Goal: Information Seeking & Learning: Learn about a topic

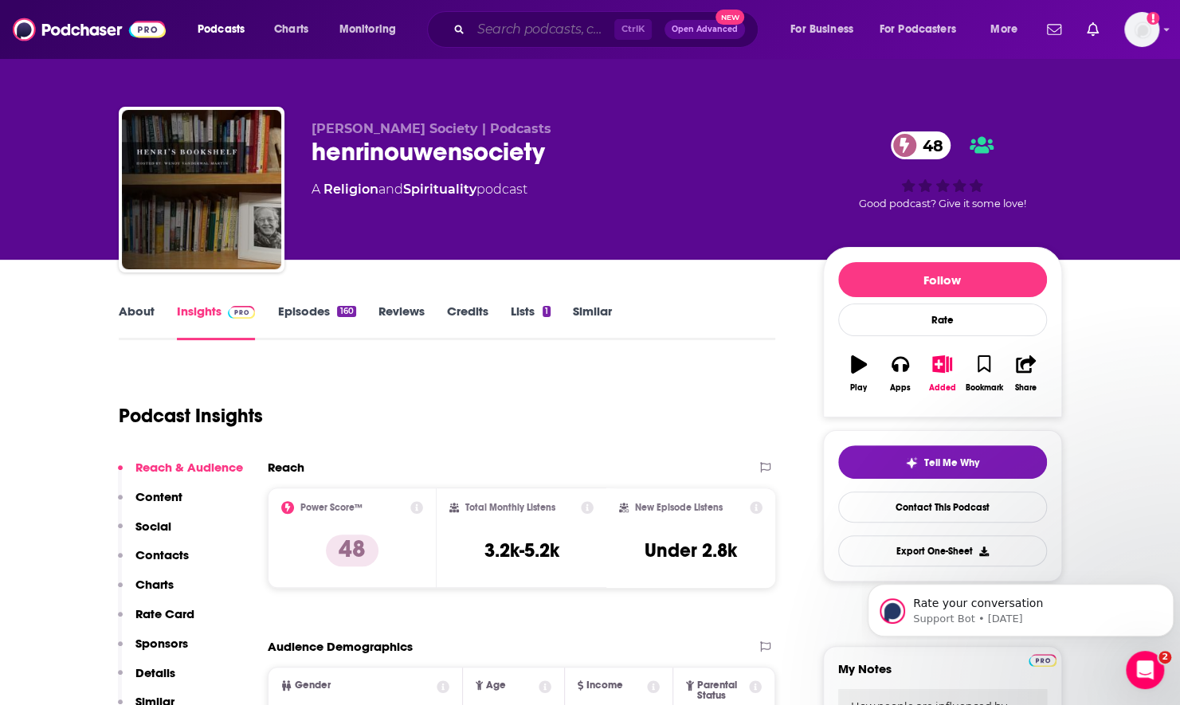
click at [531, 37] on input "Search podcasts, credits, & more..." at bounding box center [542, 29] width 143 height 25
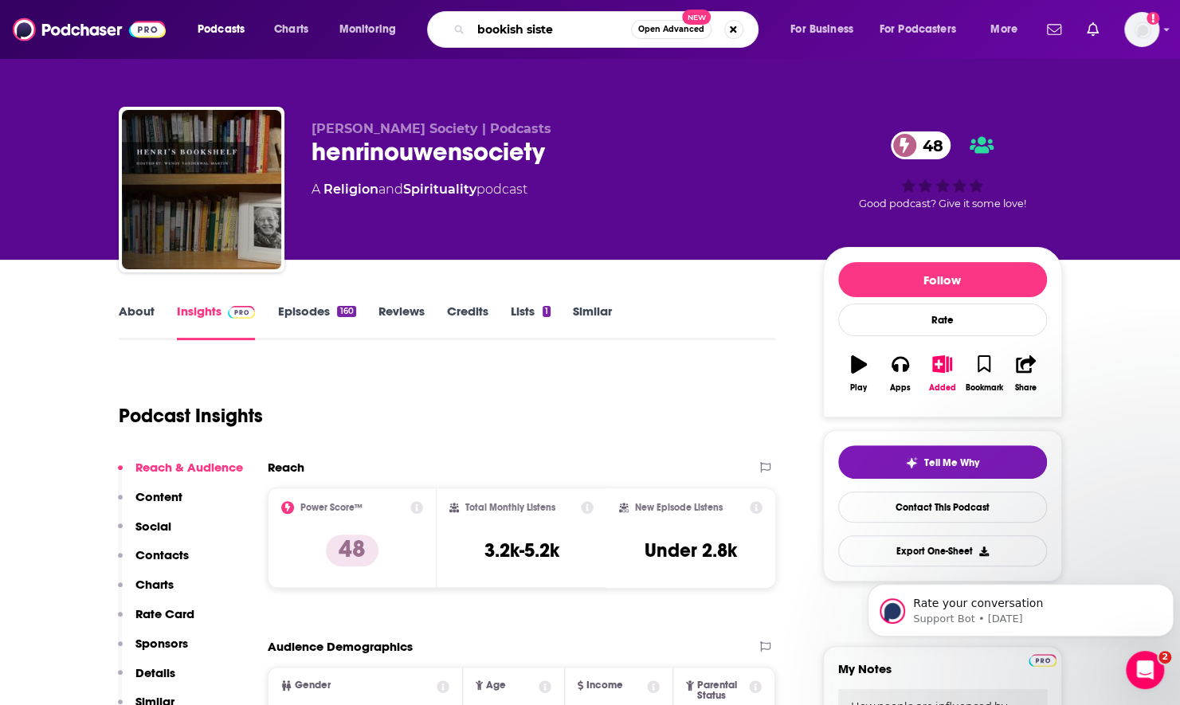
type input "bookish sister"
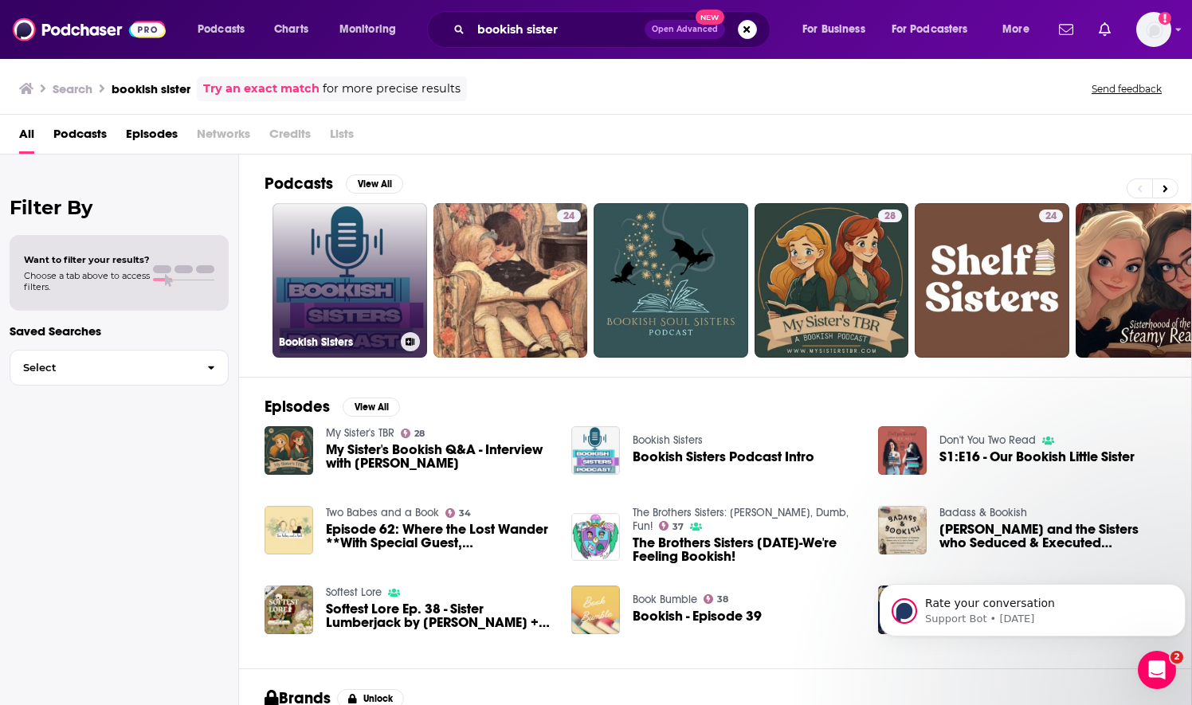
click at [369, 288] on link "Bookish Sisters" at bounding box center [349, 280] width 155 height 155
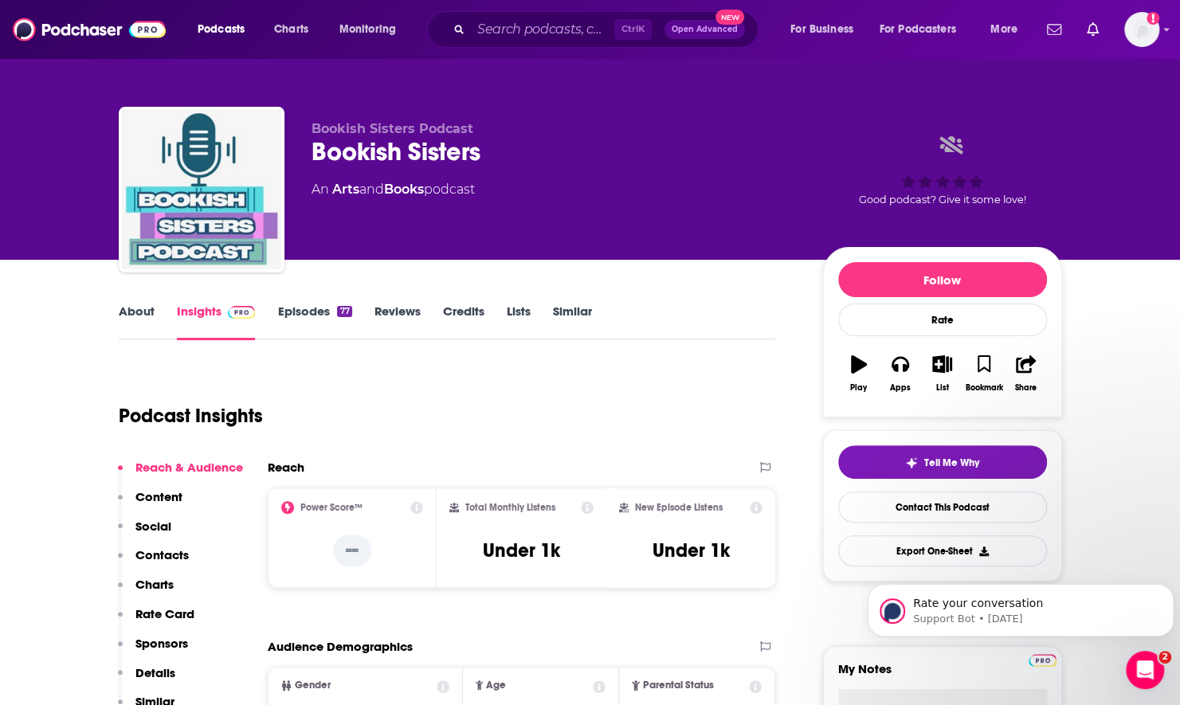
click at [134, 302] on div "About Insights Episodes 77 Reviews Credits Lists Similar" at bounding box center [447, 320] width 657 height 39
click at [139, 307] on link "About" at bounding box center [137, 321] width 36 height 37
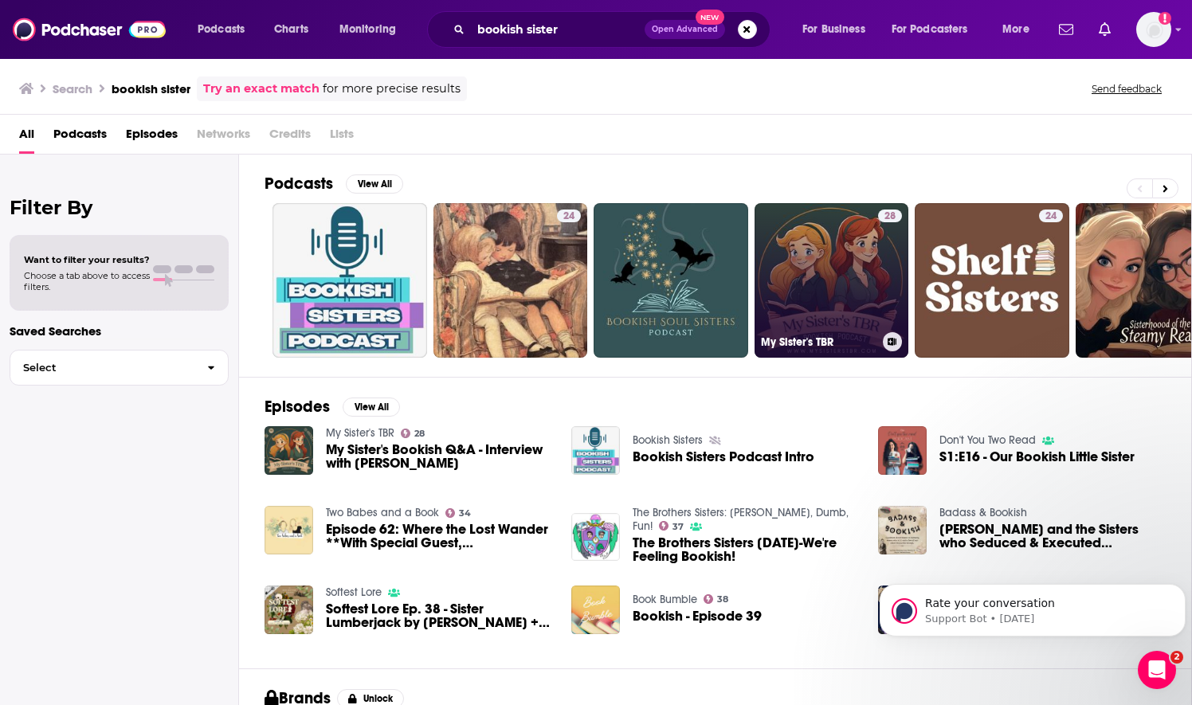
click at [804, 253] on link "28 My Sister's TBR" at bounding box center [831, 280] width 155 height 155
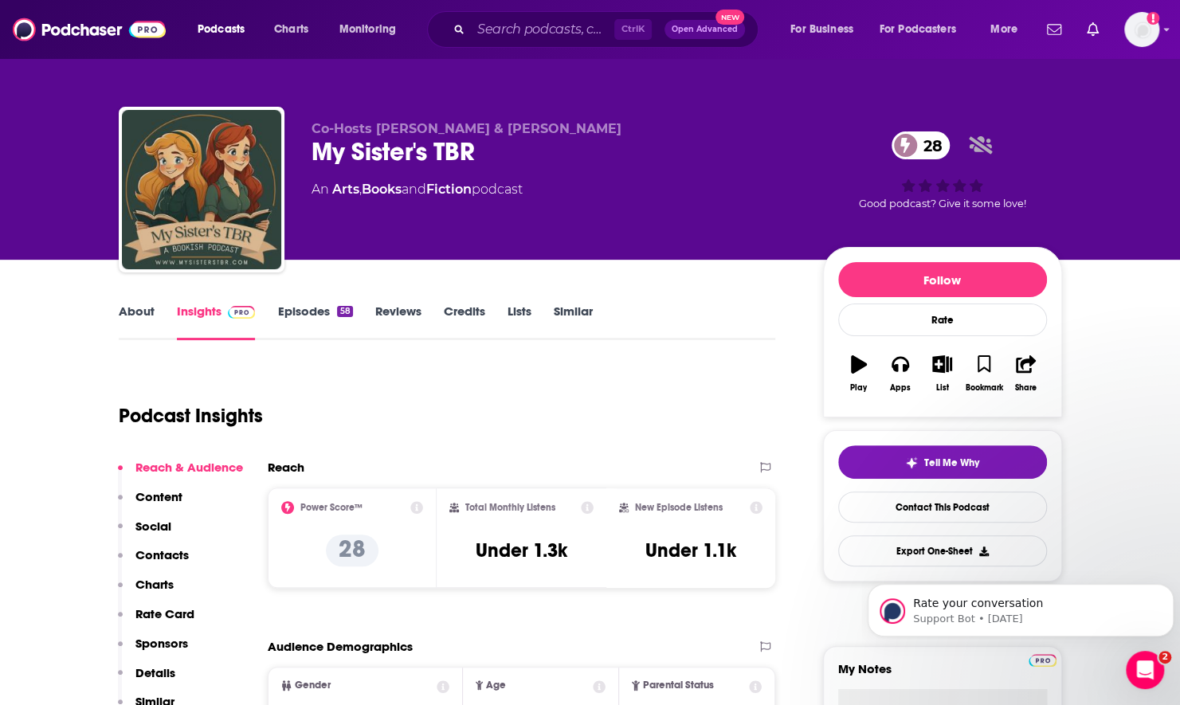
click at [147, 319] on link "About" at bounding box center [137, 321] width 36 height 37
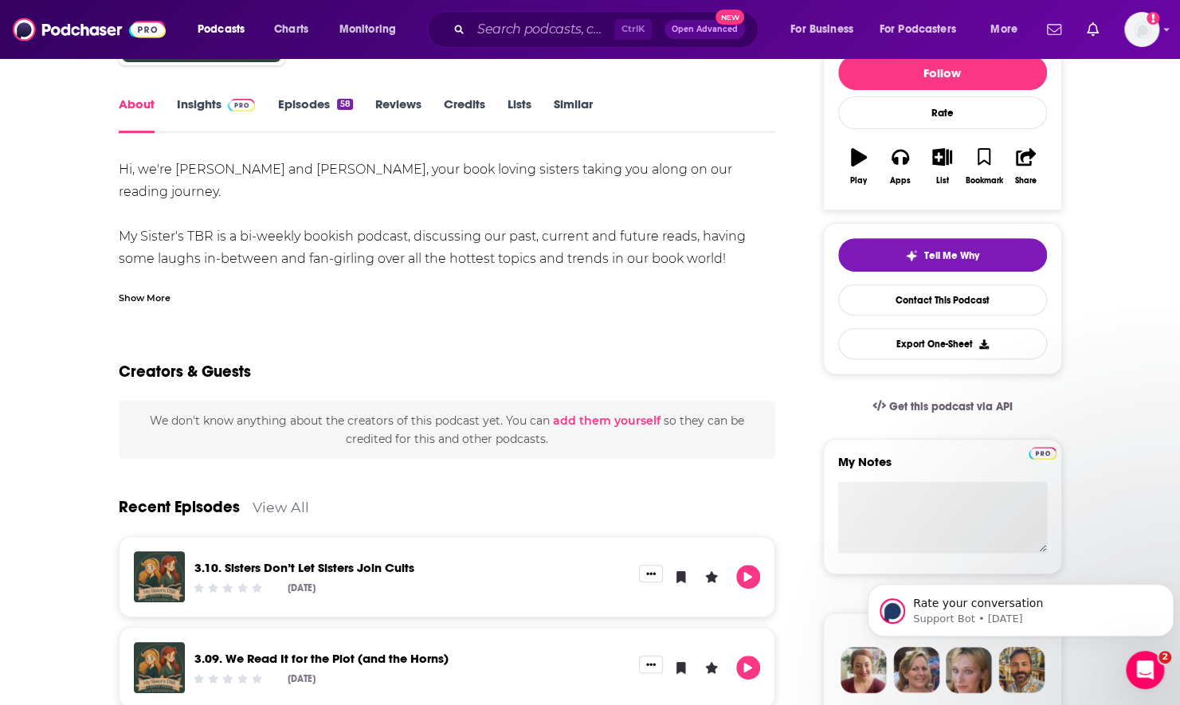
scroll to position [239, 0]
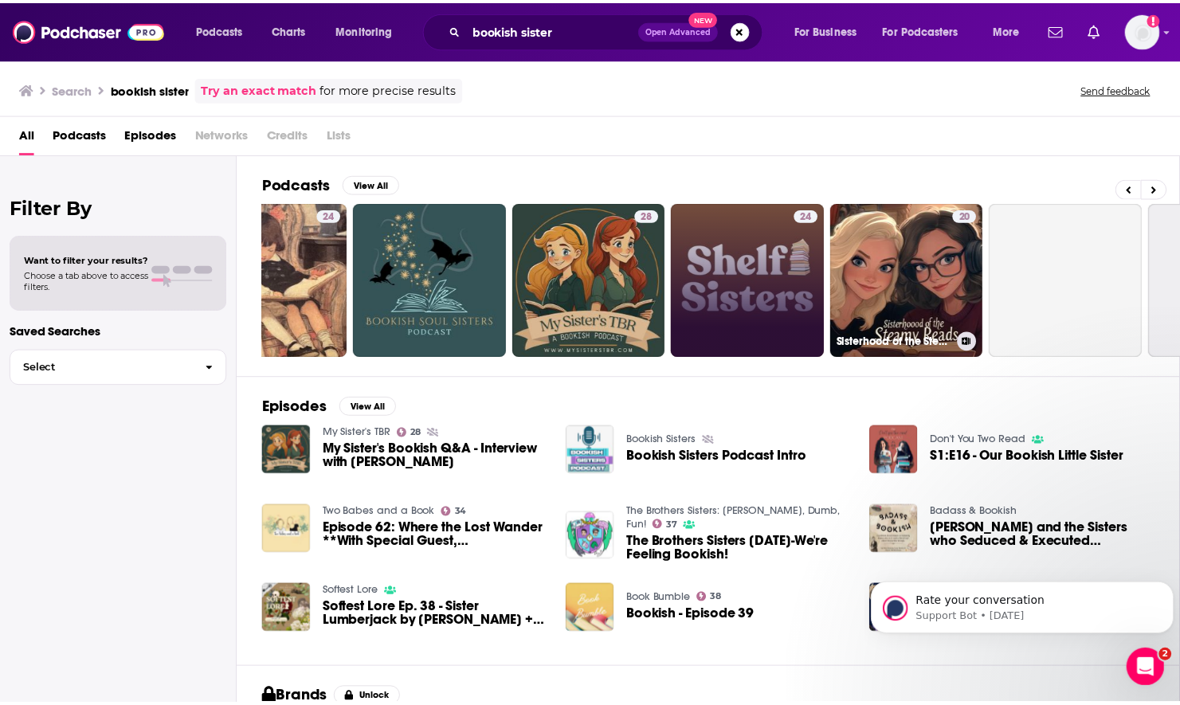
scroll to position [0, 237]
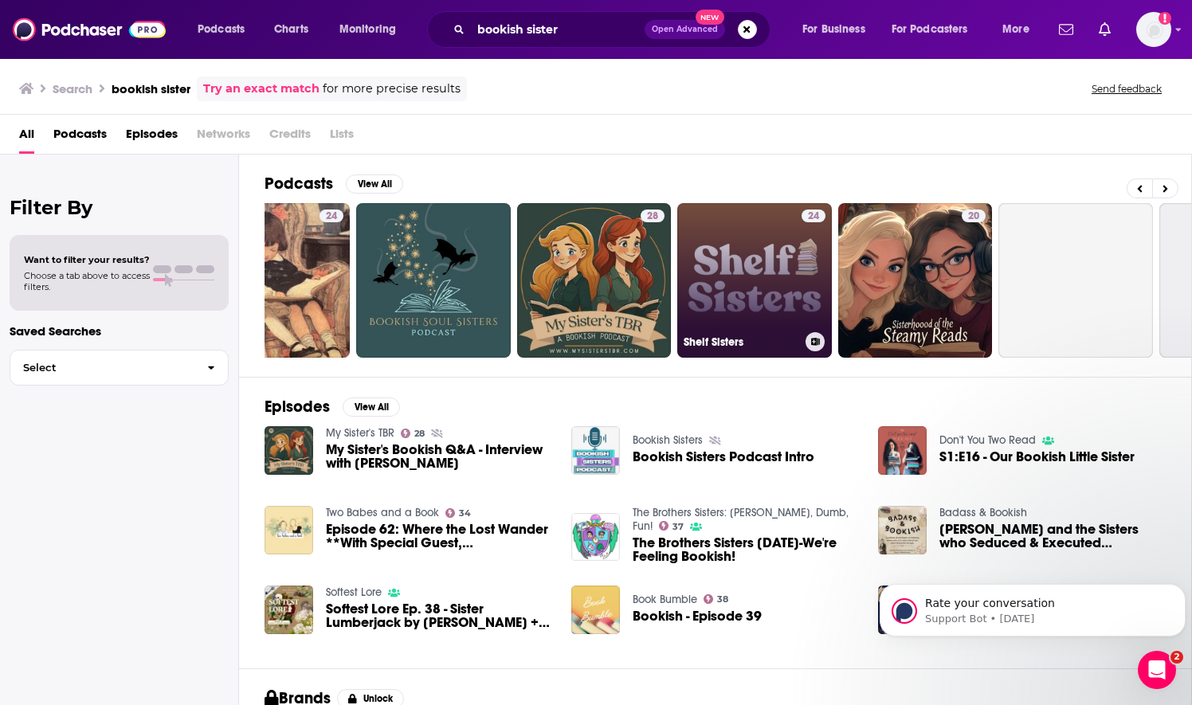
click at [763, 268] on link "24 Shelf Sisters" at bounding box center [754, 280] width 155 height 155
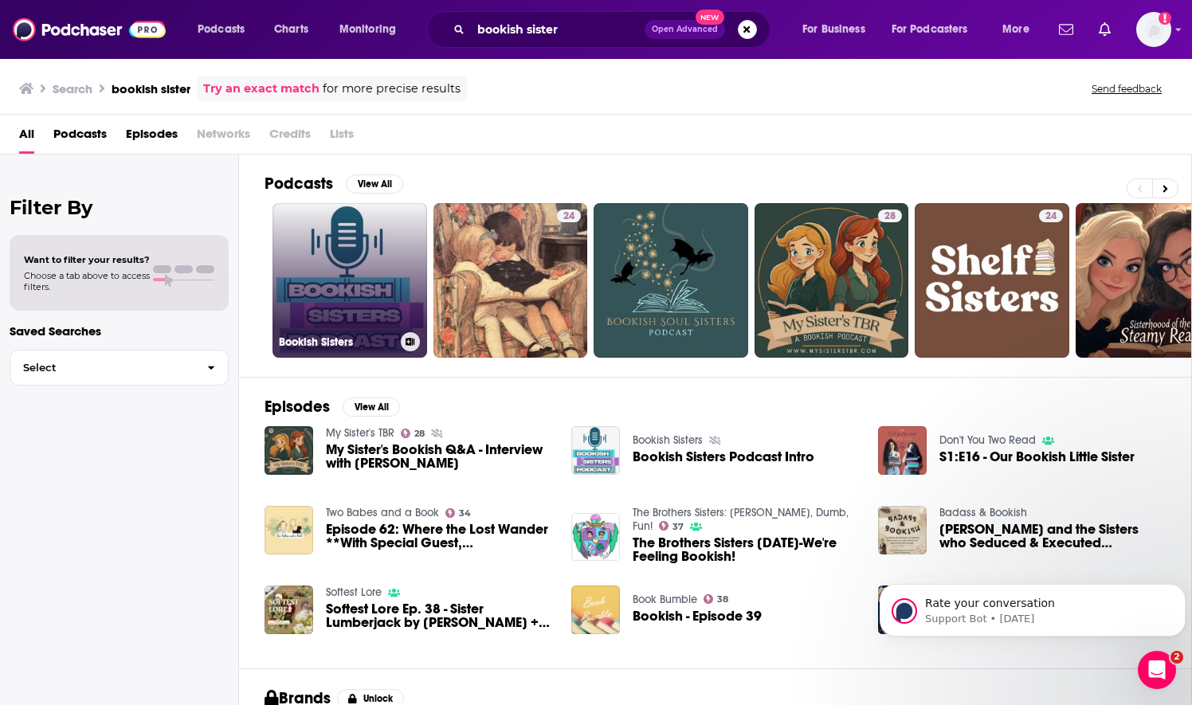
click at [360, 258] on link "Bookish Sisters" at bounding box center [349, 280] width 155 height 155
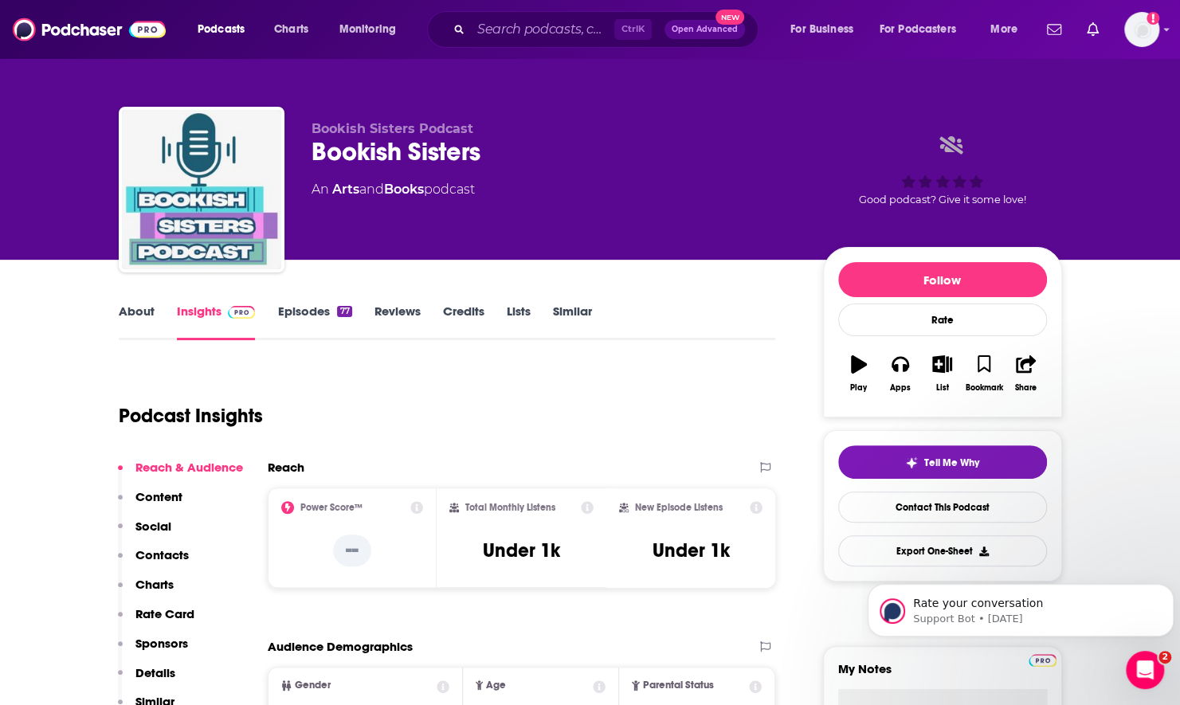
click at [141, 314] on link "About" at bounding box center [137, 321] width 36 height 37
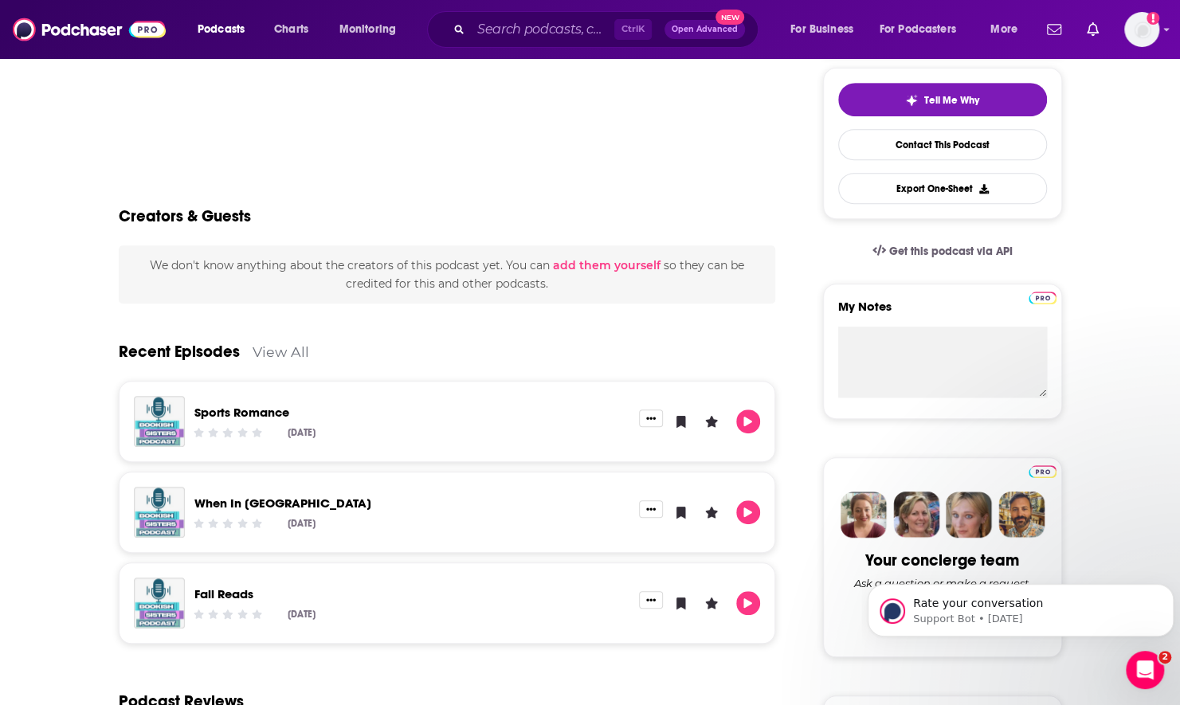
scroll to position [398, 0]
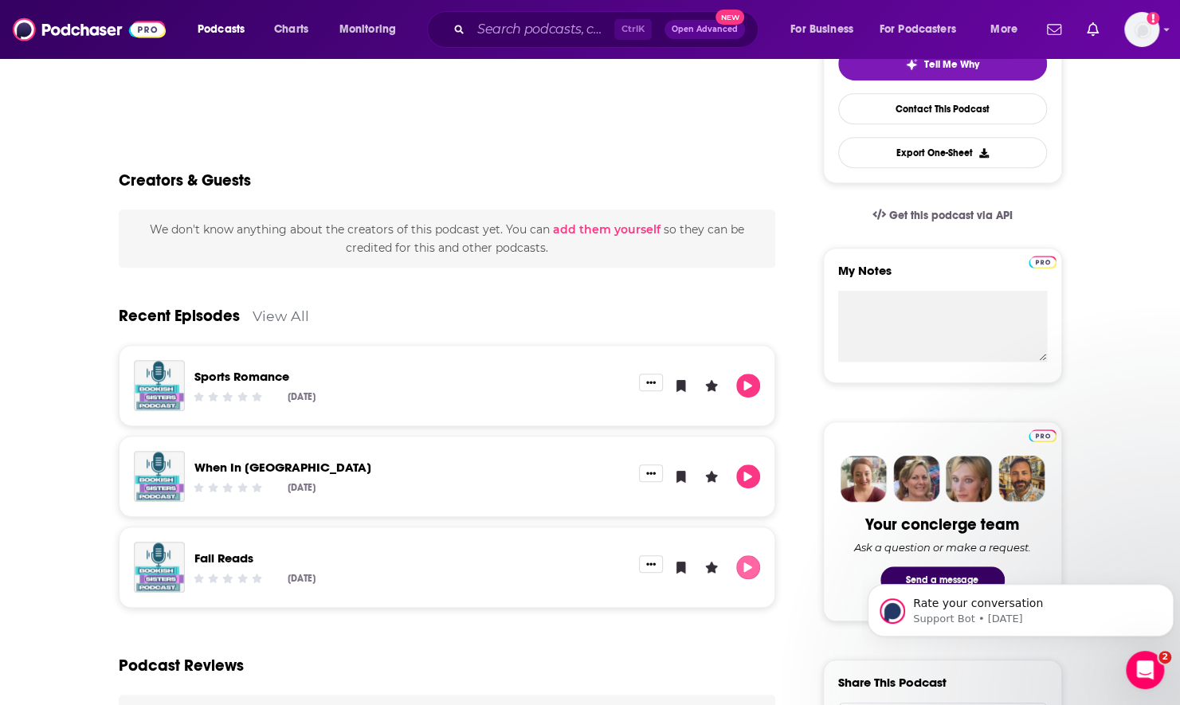
click at [754, 562] on icon "Play" at bounding box center [748, 567] width 13 height 10
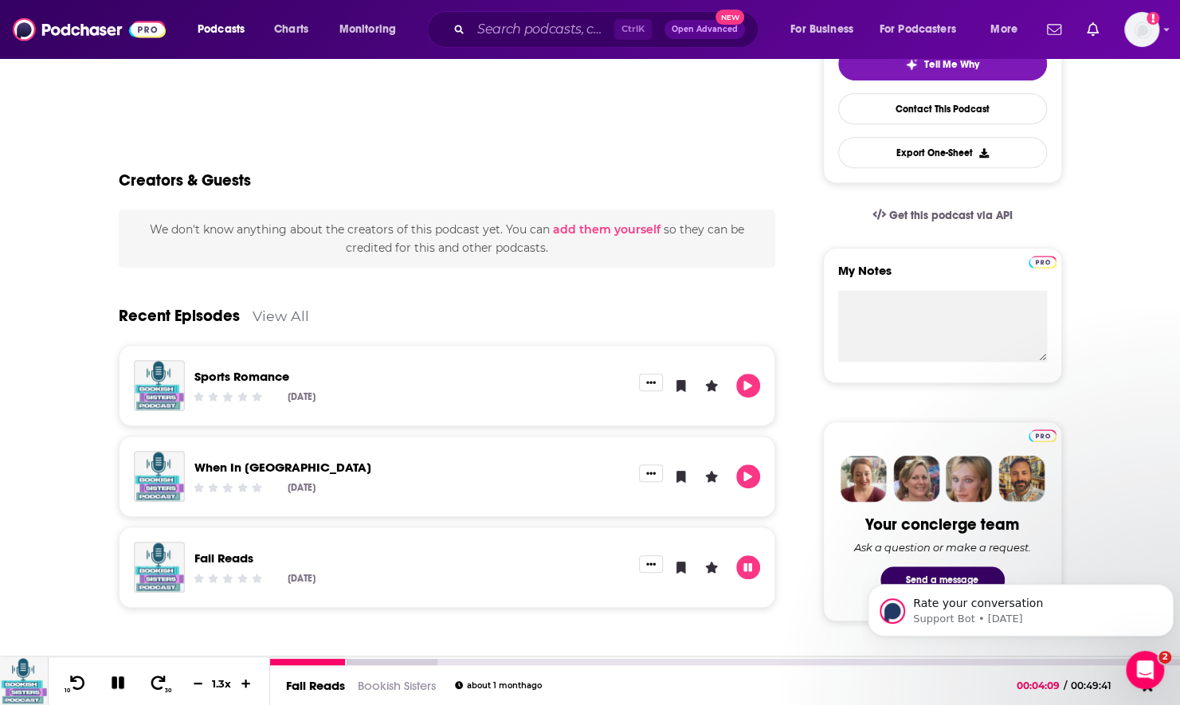
click at [109, 682] on icon at bounding box center [118, 682] width 18 height 14
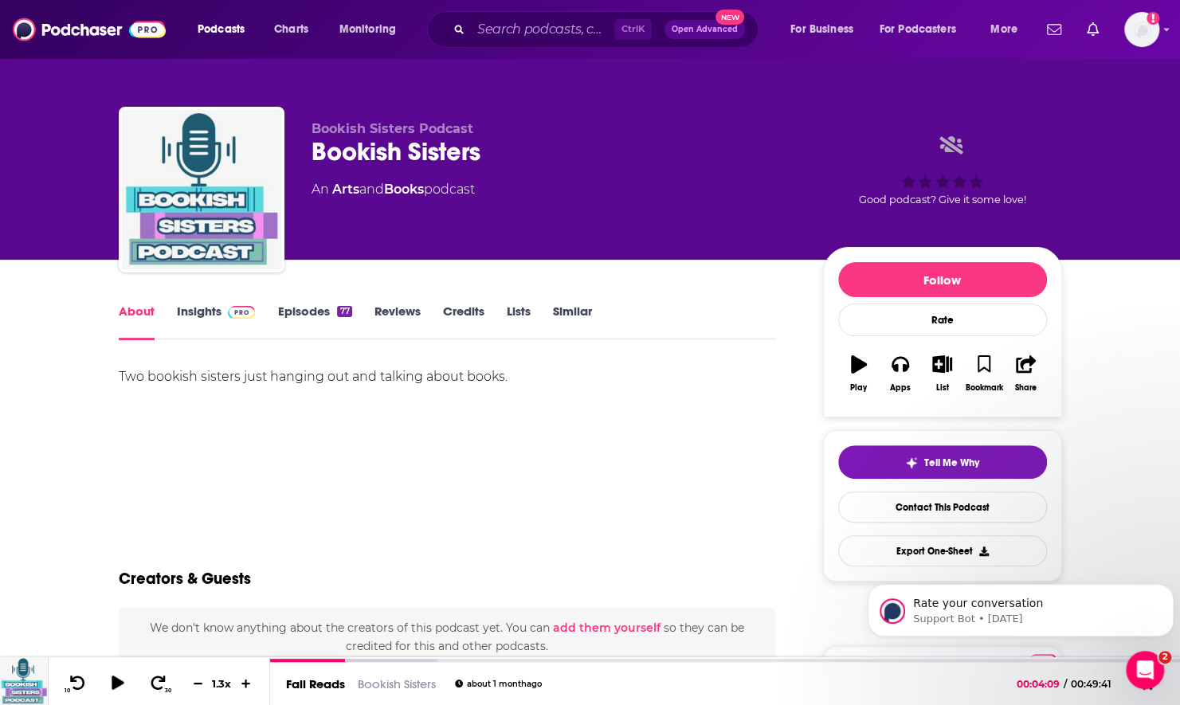
click at [194, 314] on link "Insights" at bounding box center [216, 321] width 79 height 37
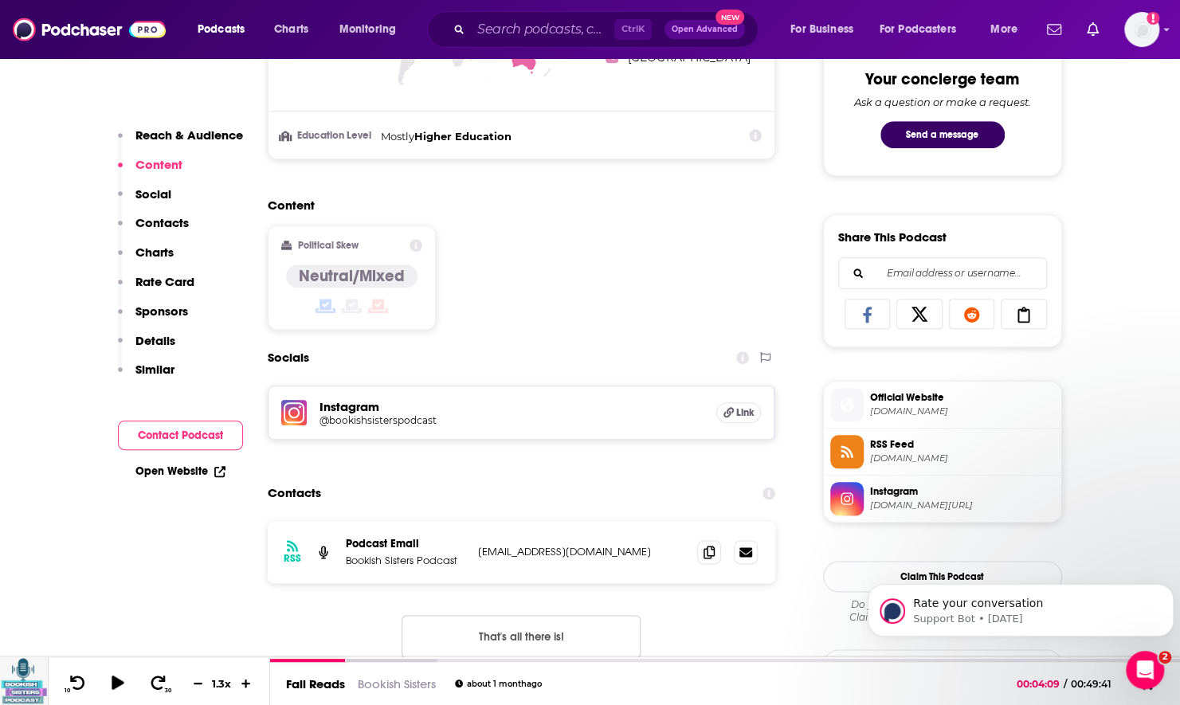
scroll to position [876, 0]
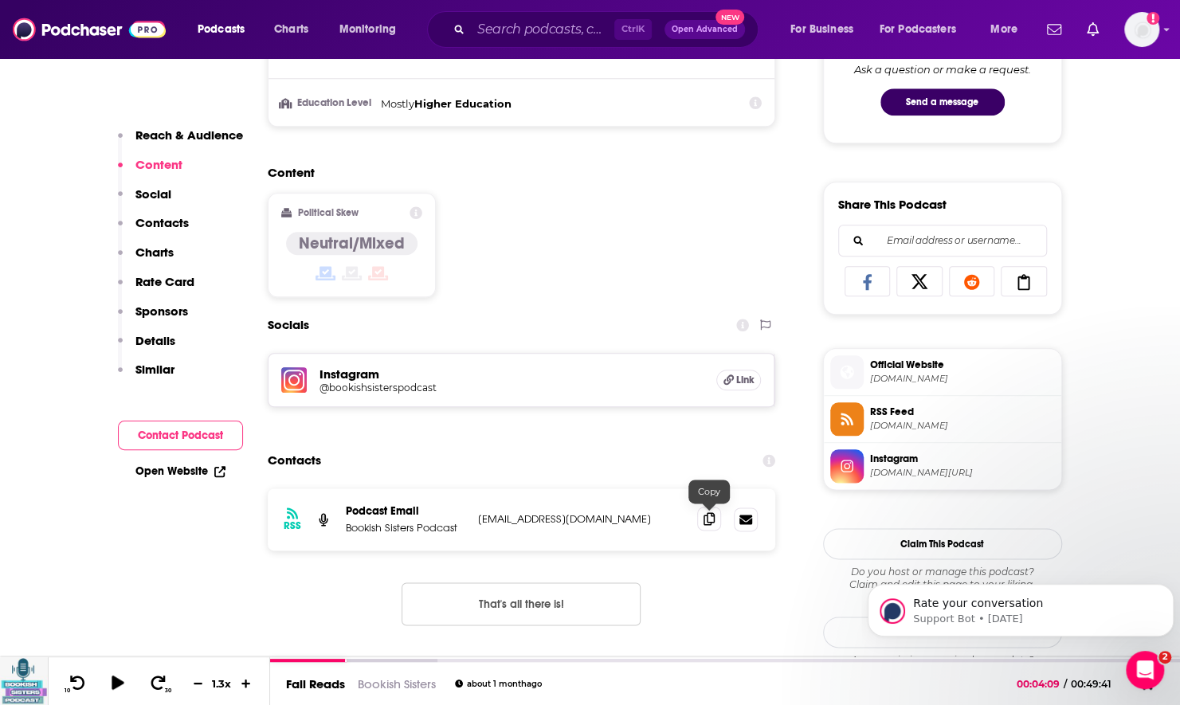
click at [712, 522] on icon at bounding box center [708, 518] width 11 height 13
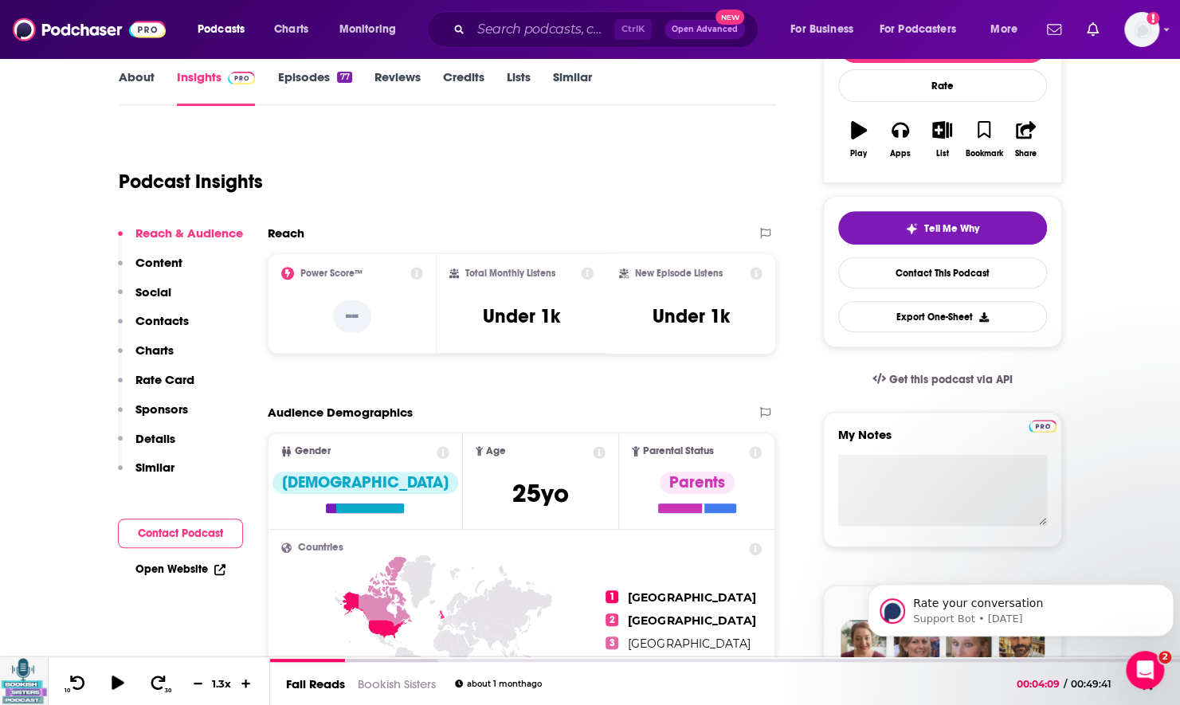
scroll to position [80, 0]
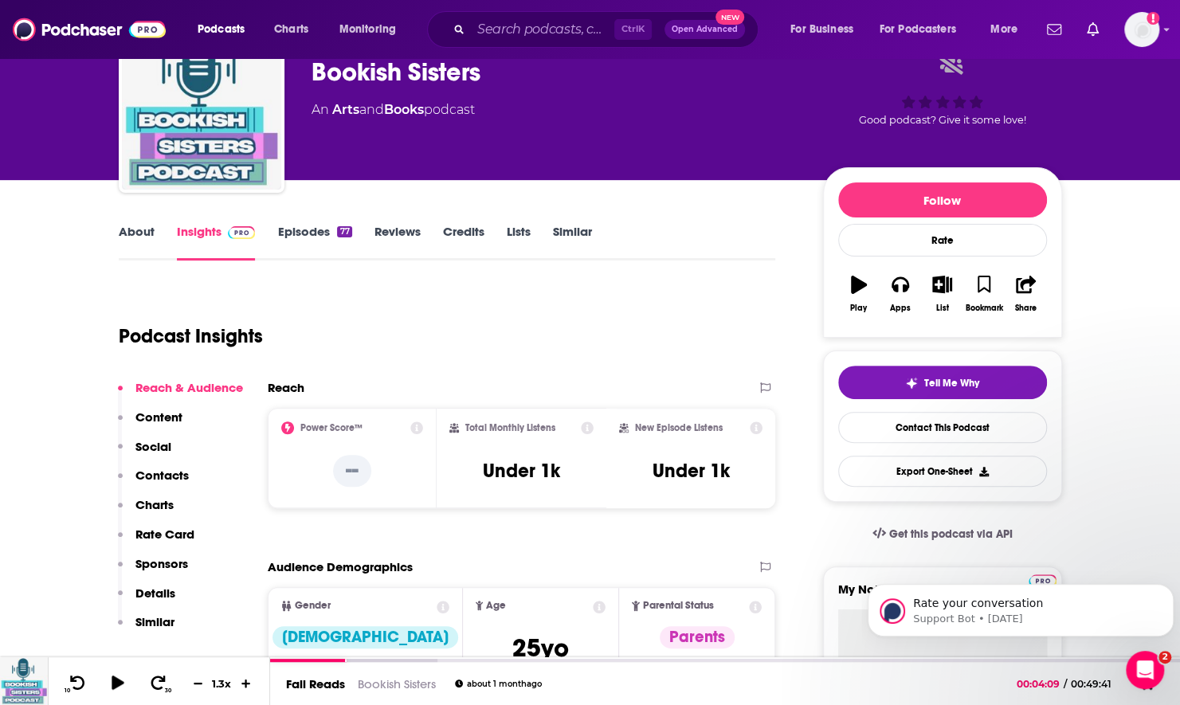
click at [147, 226] on link "About" at bounding box center [137, 242] width 36 height 37
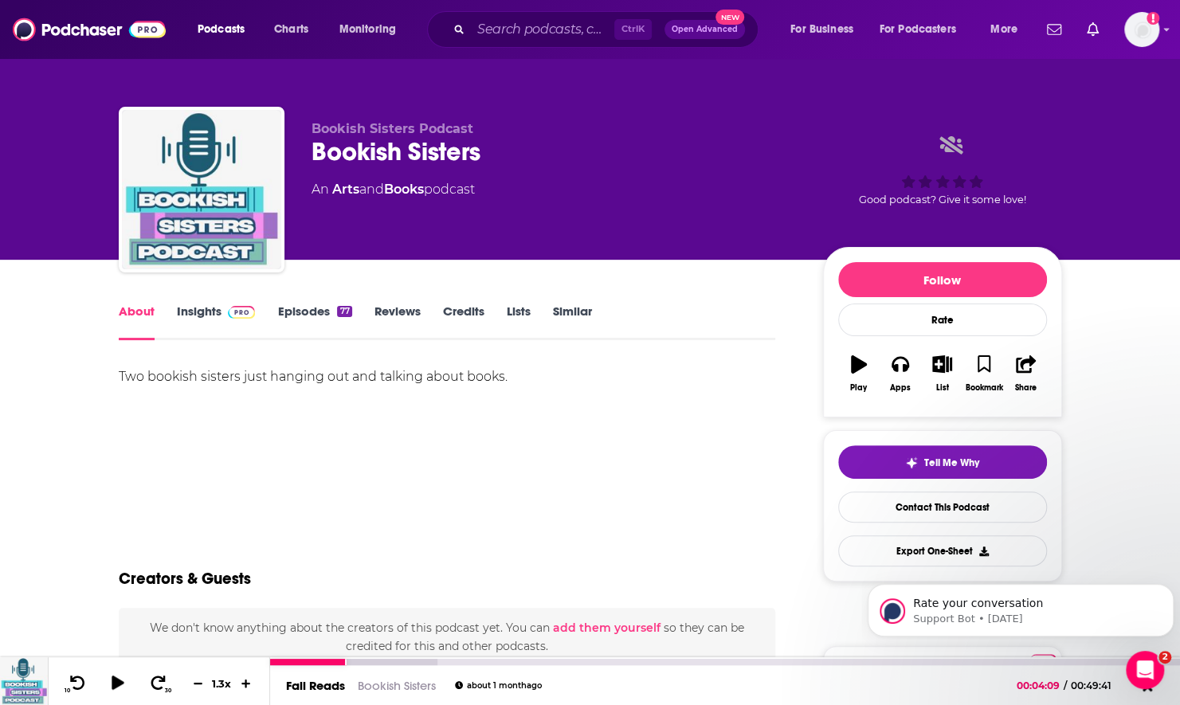
click at [272, 658] on div at bounding box center [725, 661] width 910 height 8
click at [275, 661] on div at bounding box center [308, 662] width 76 height 6
click at [112, 683] on icon at bounding box center [118, 683] width 14 height 16
drag, startPoint x: 280, startPoint y: 661, endPoint x: 255, endPoint y: 661, distance: 24.7
click at [255, 661] on div "10 30 1.3 x Fall Reads Bookish Sisters about 1 month ago 00:00:34 / 00:49:41" at bounding box center [590, 681] width 1180 height 48
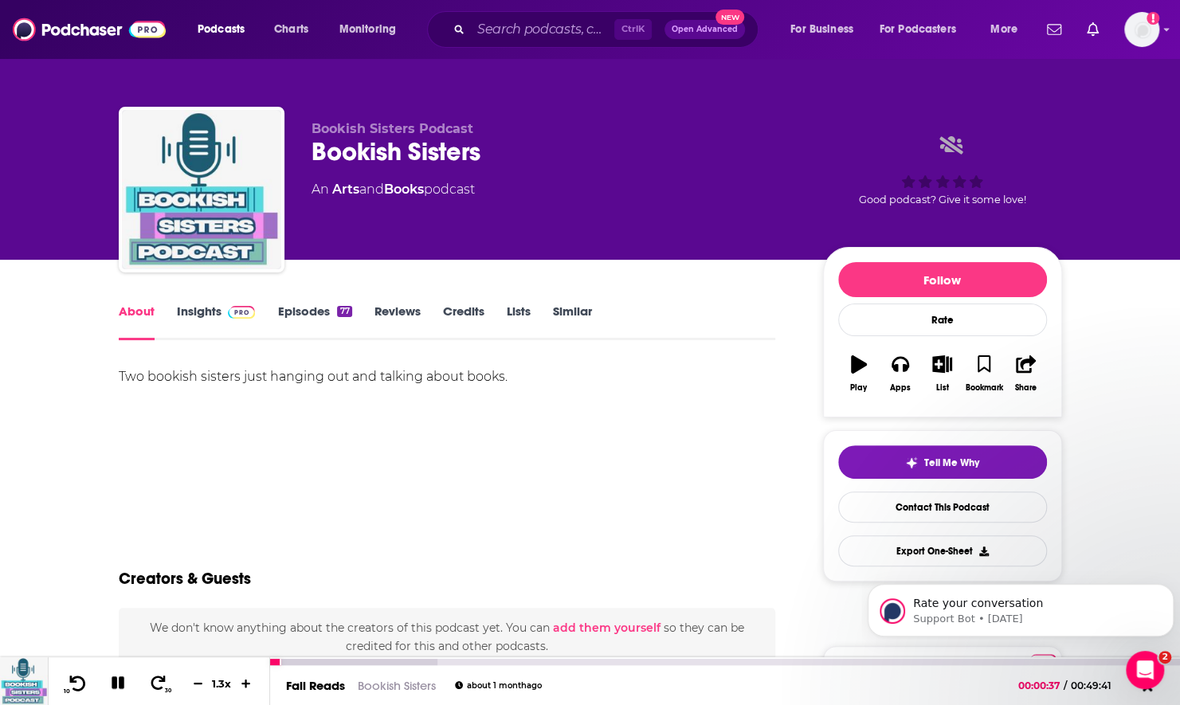
click at [72, 685] on icon at bounding box center [78, 683] width 20 height 16
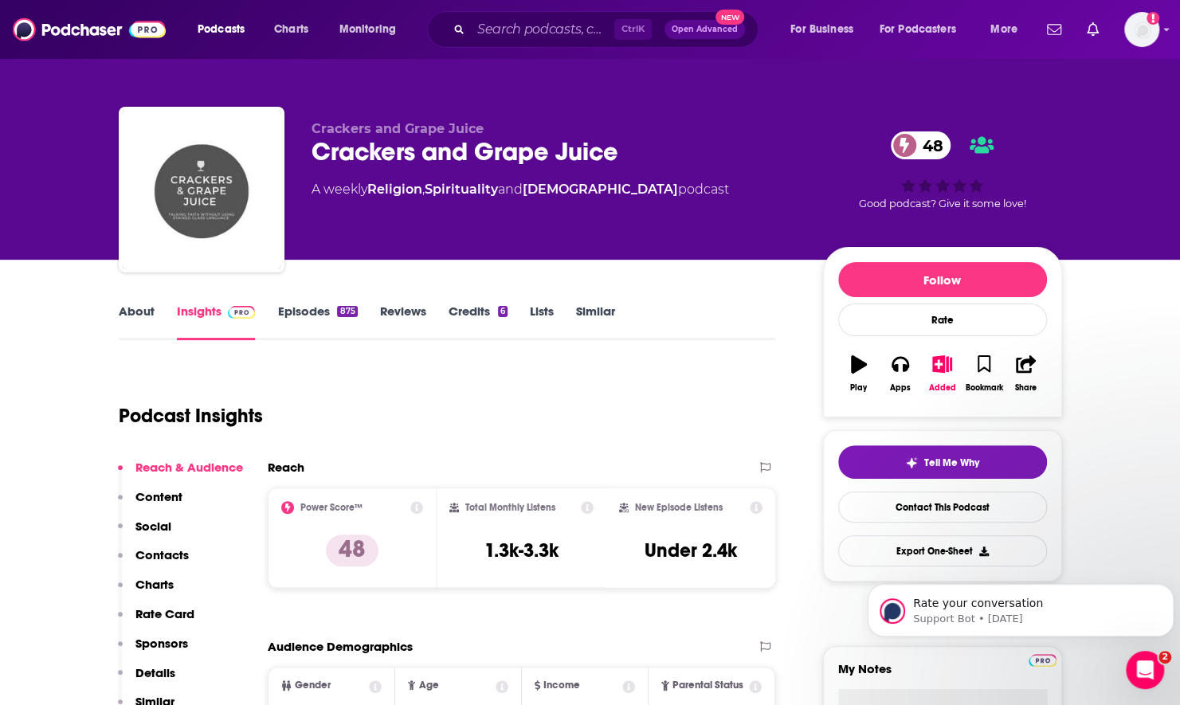
click at [145, 327] on link "About" at bounding box center [137, 321] width 36 height 37
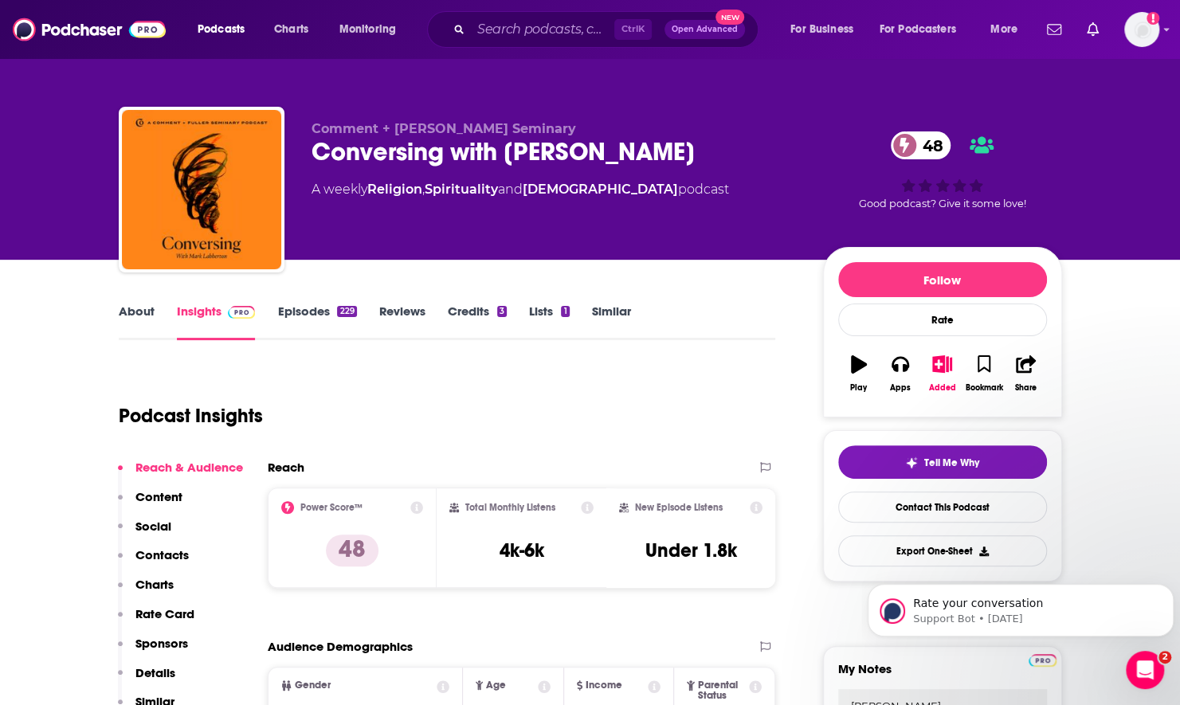
click at [129, 312] on link "About" at bounding box center [137, 321] width 36 height 37
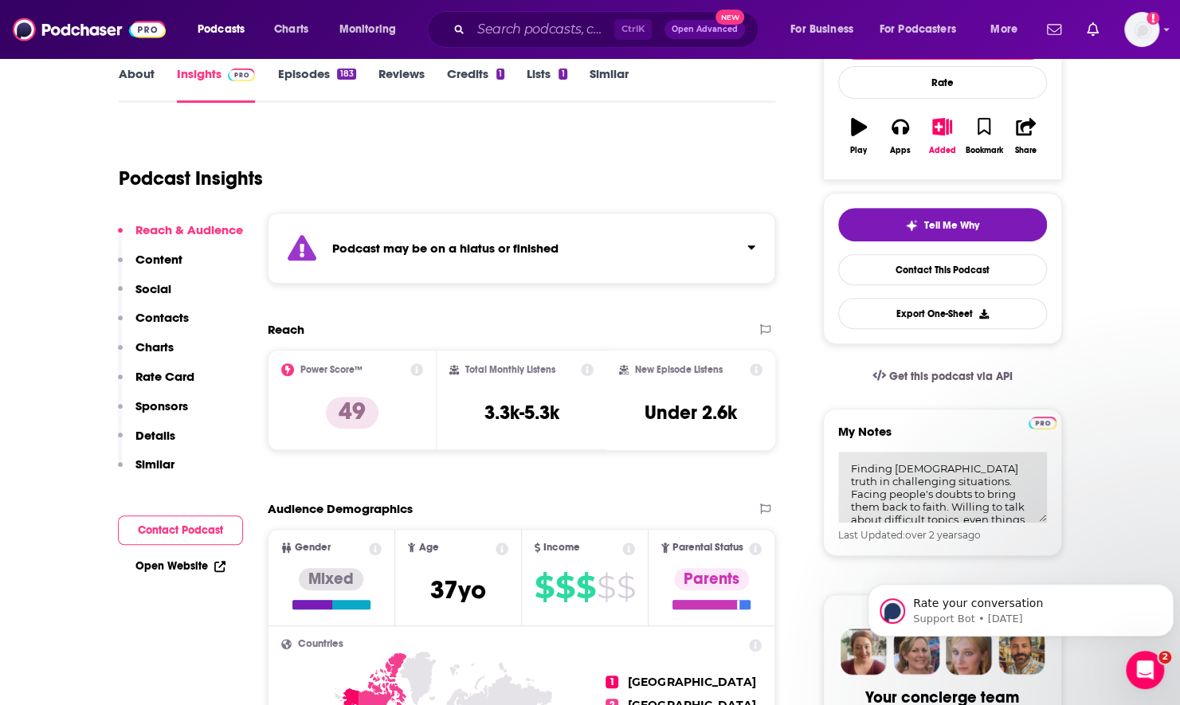
scroll to position [80, 0]
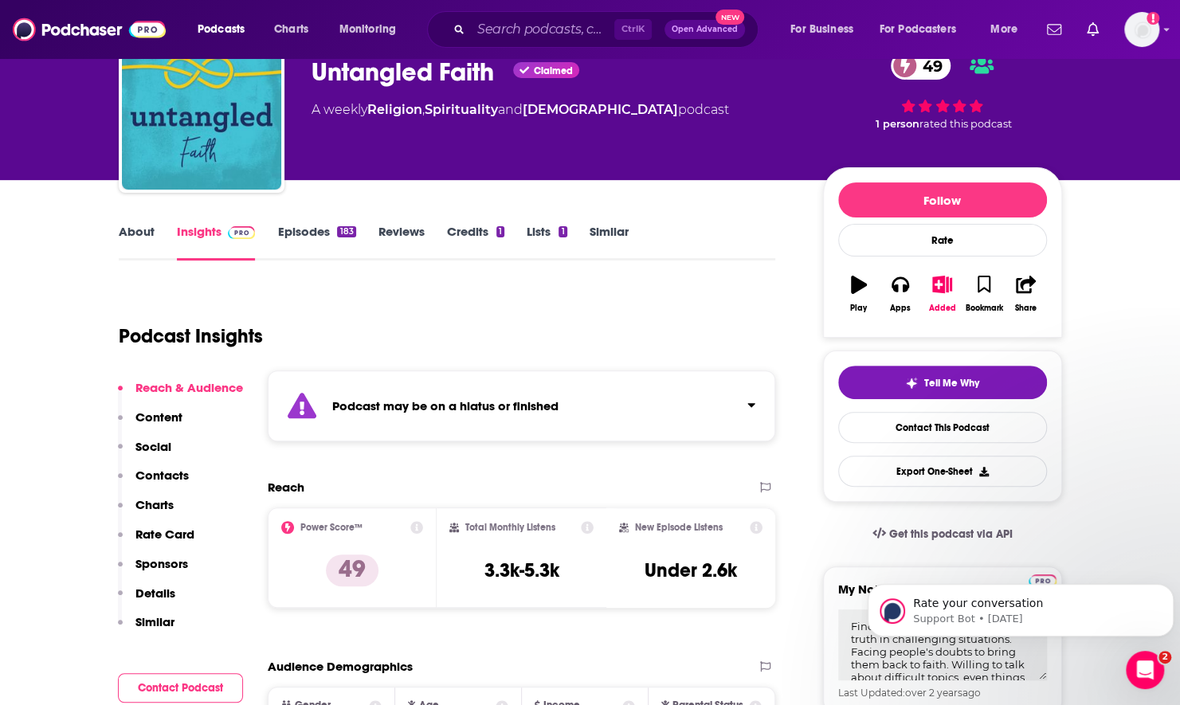
click at [301, 233] on link "Episodes 183" at bounding box center [316, 242] width 78 height 37
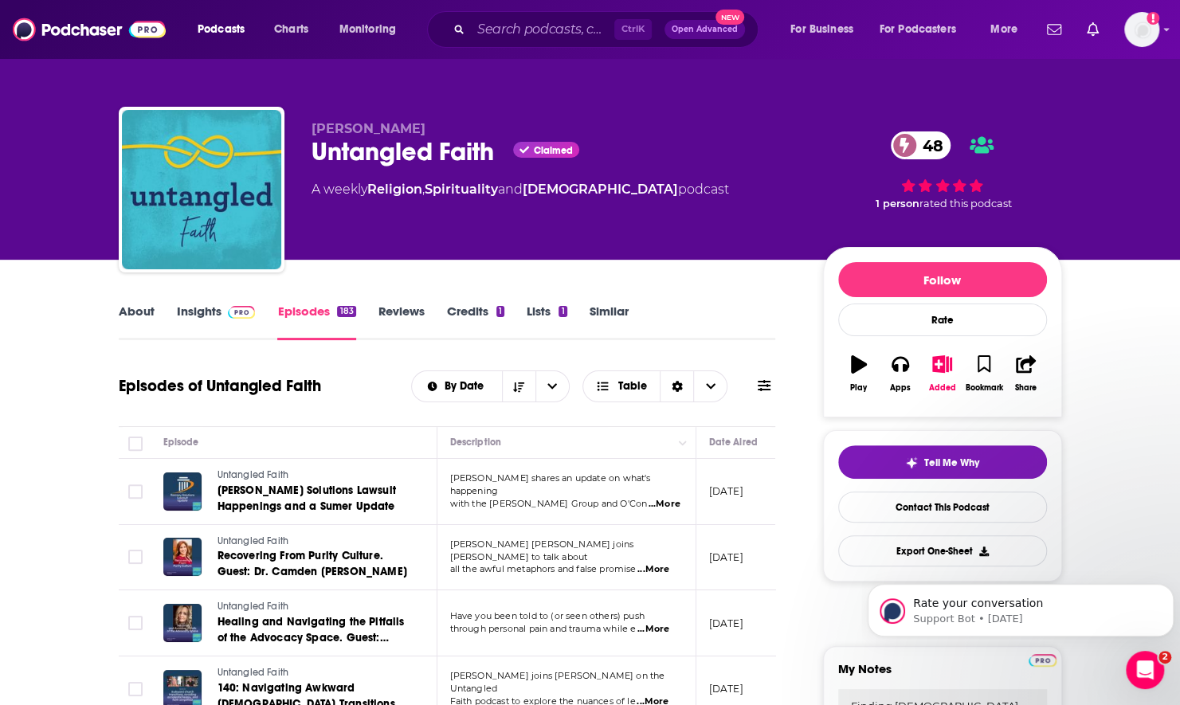
click at [204, 315] on link "Insights" at bounding box center [216, 321] width 79 height 37
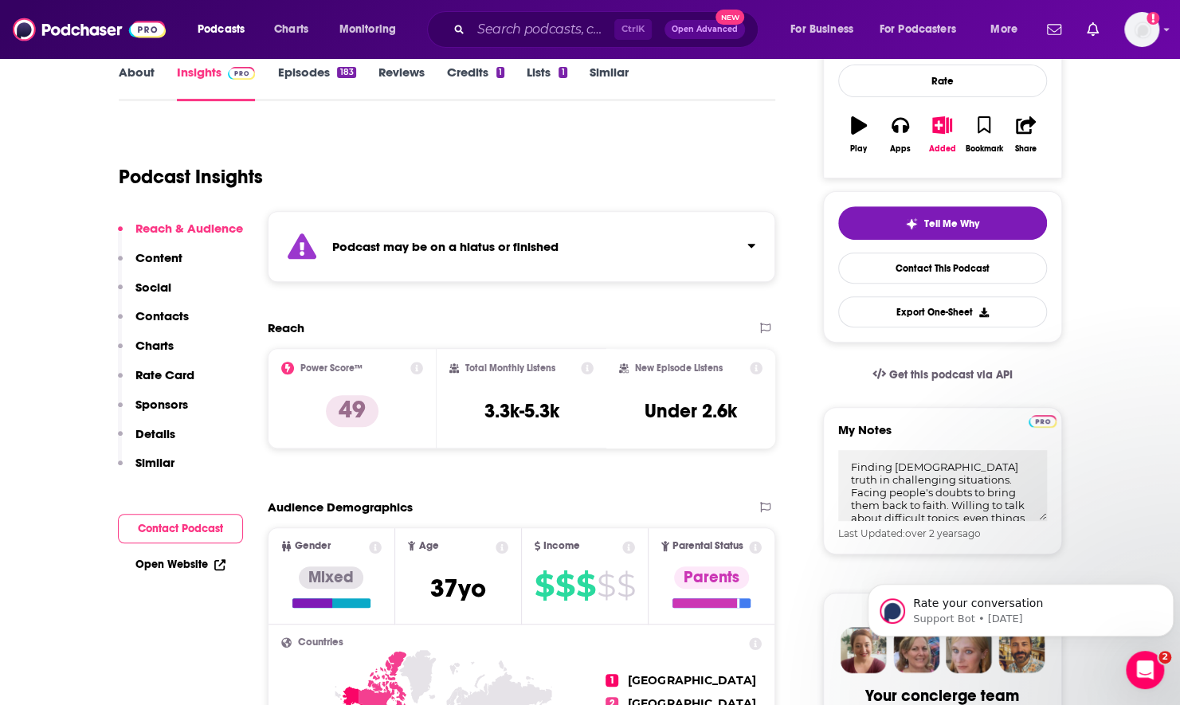
scroll to position [319, 0]
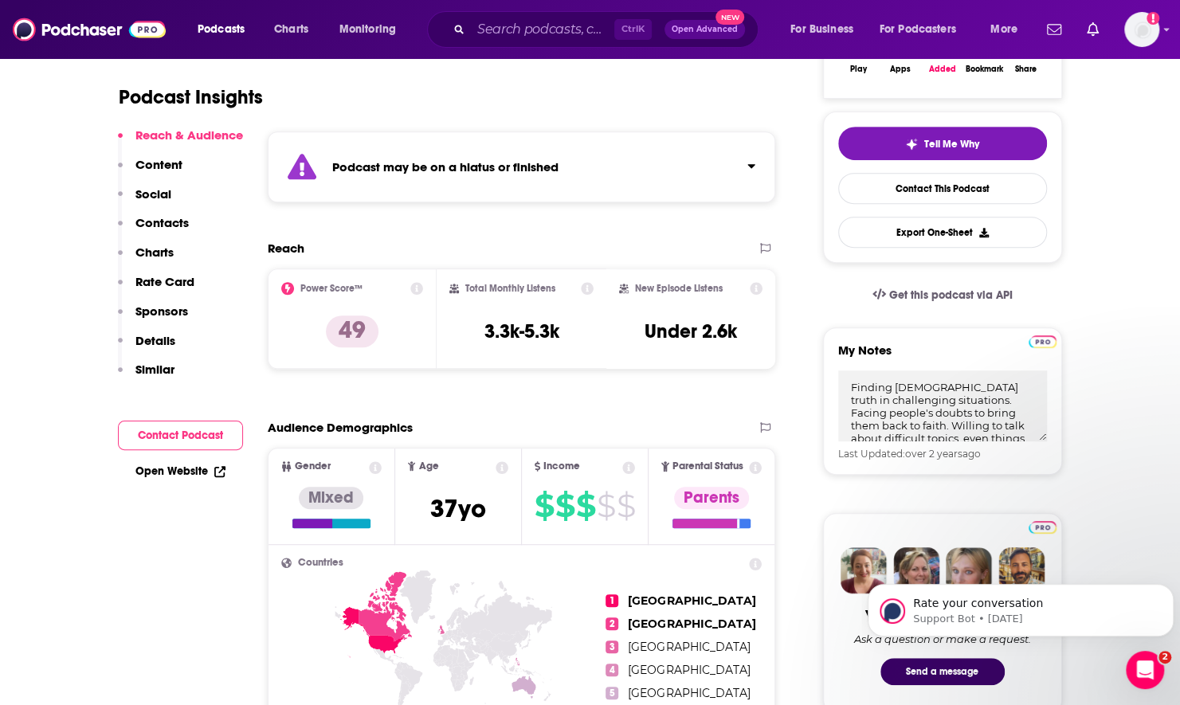
click at [752, 159] on button "Click to expand status details" at bounding box center [744, 162] width 21 height 22
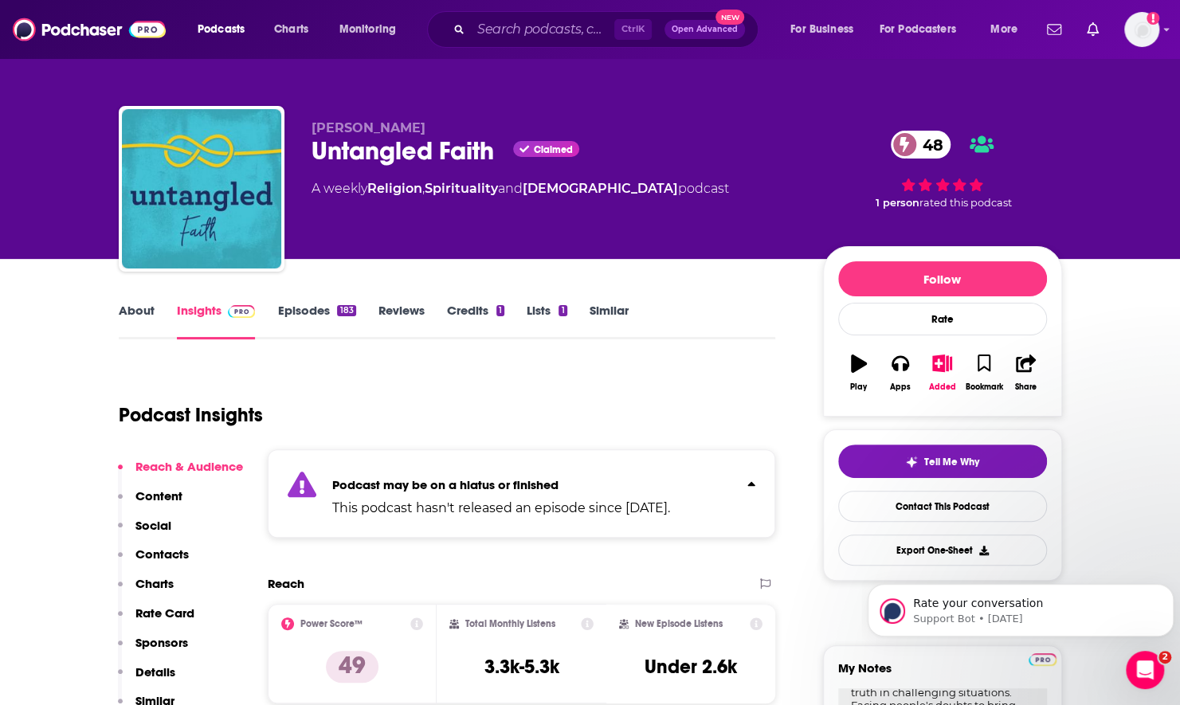
scroll to position [0, 0]
click at [538, 27] on input "Search podcasts, credits, & more..." at bounding box center [542, 29] width 143 height 25
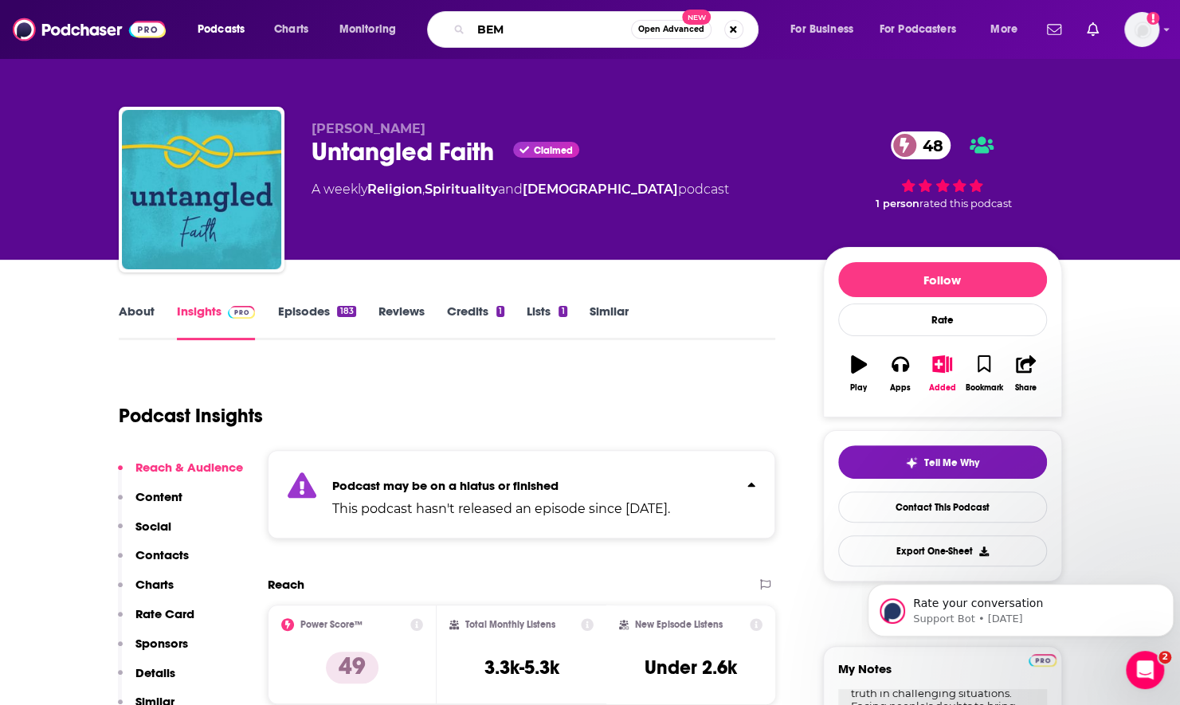
type input "BEMA"
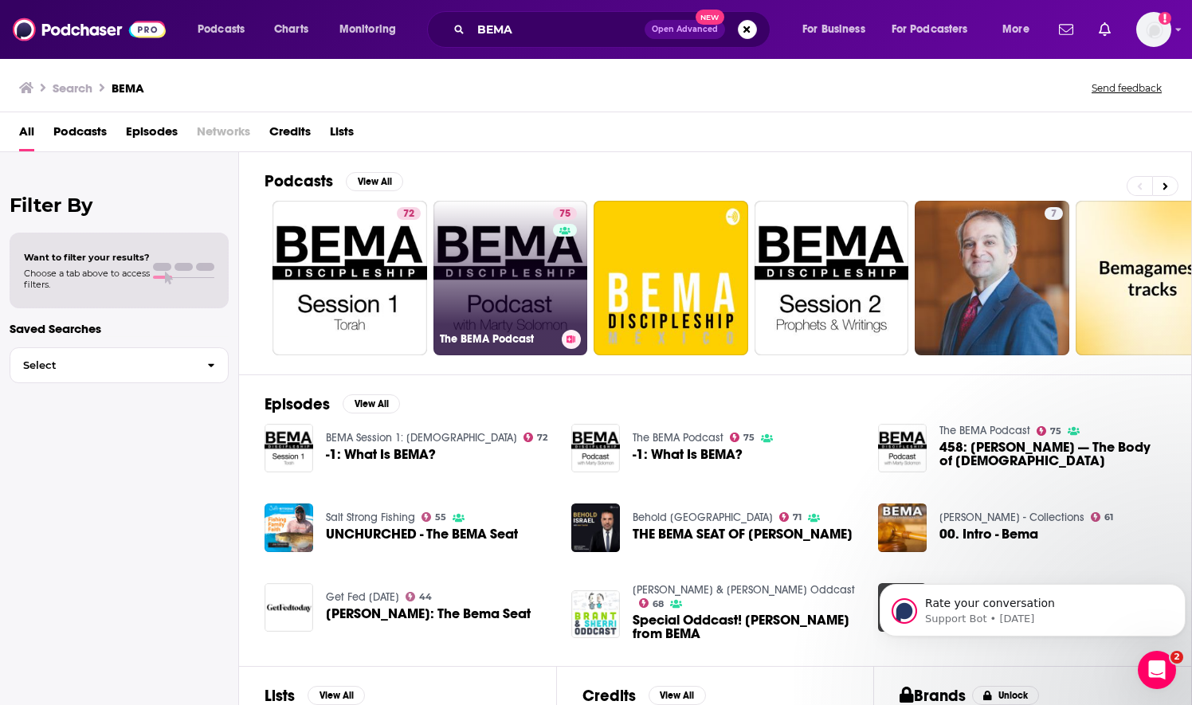
click at [511, 297] on link "75 The BEMA Podcast" at bounding box center [510, 278] width 155 height 155
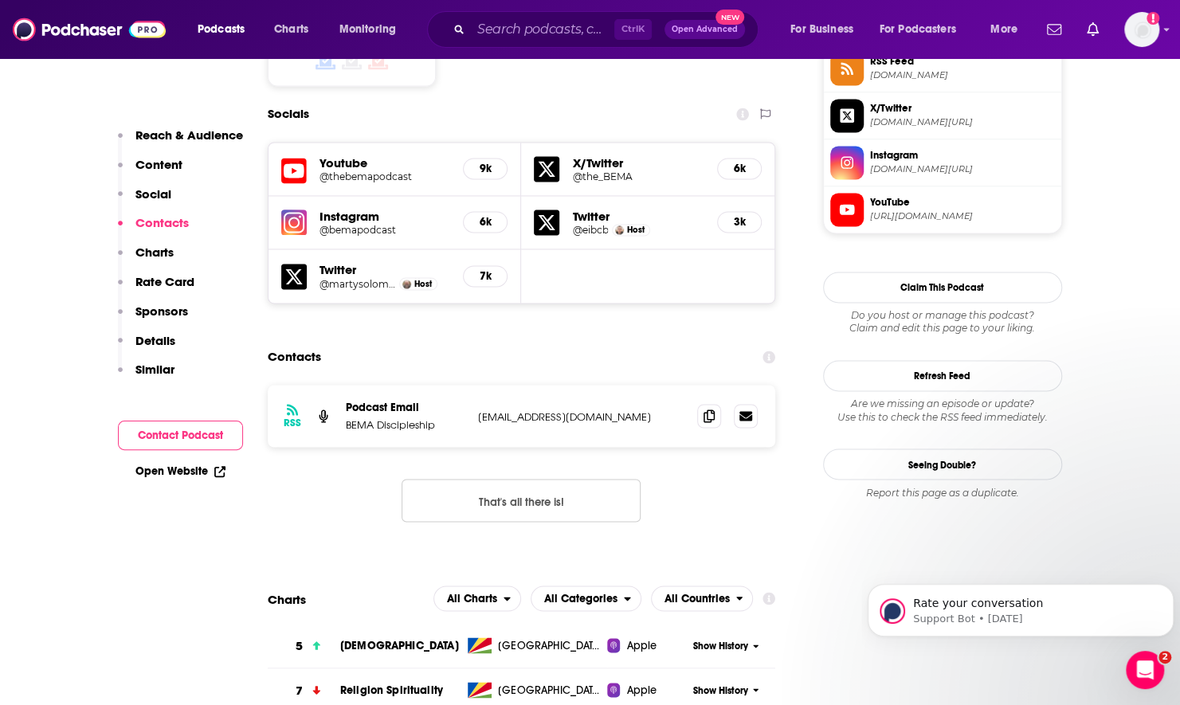
scroll to position [1434, 0]
